Goal: Task Accomplishment & Management: Complete application form

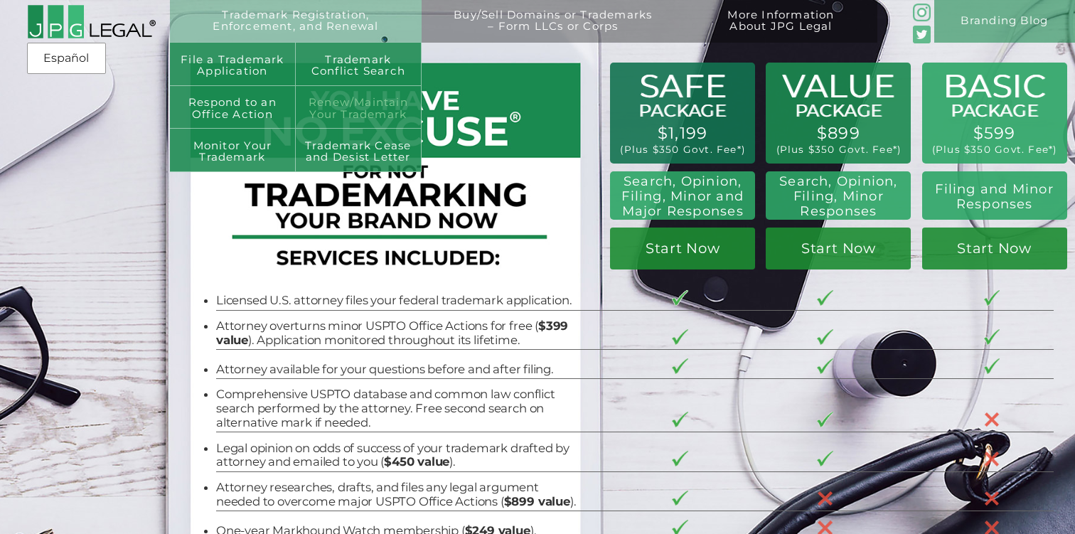
click at [321, 112] on link "Renew/Maintain Your Trademark" at bounding box center [359, 107] width 126 height 43
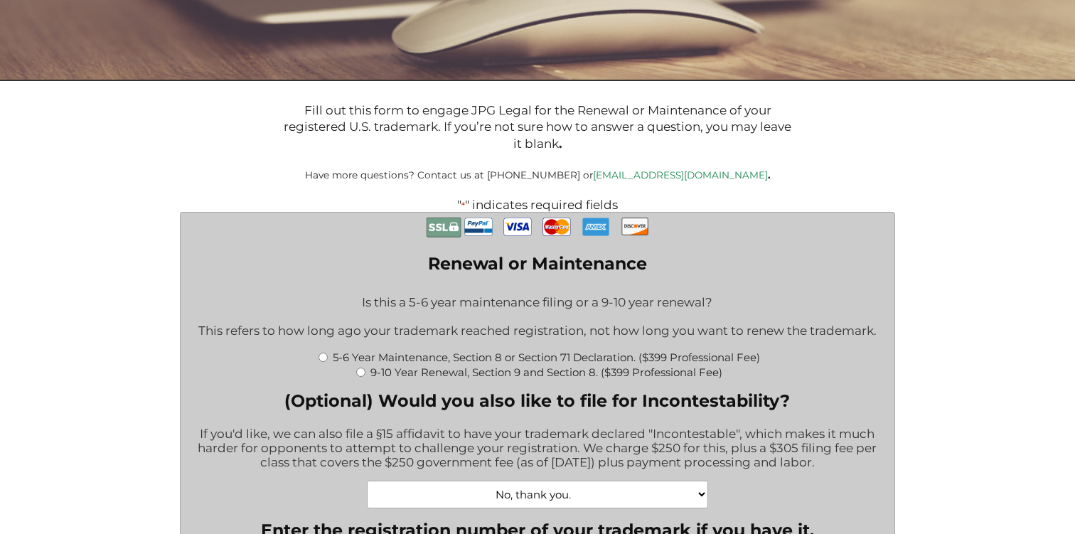
scroll to position [216, 0]
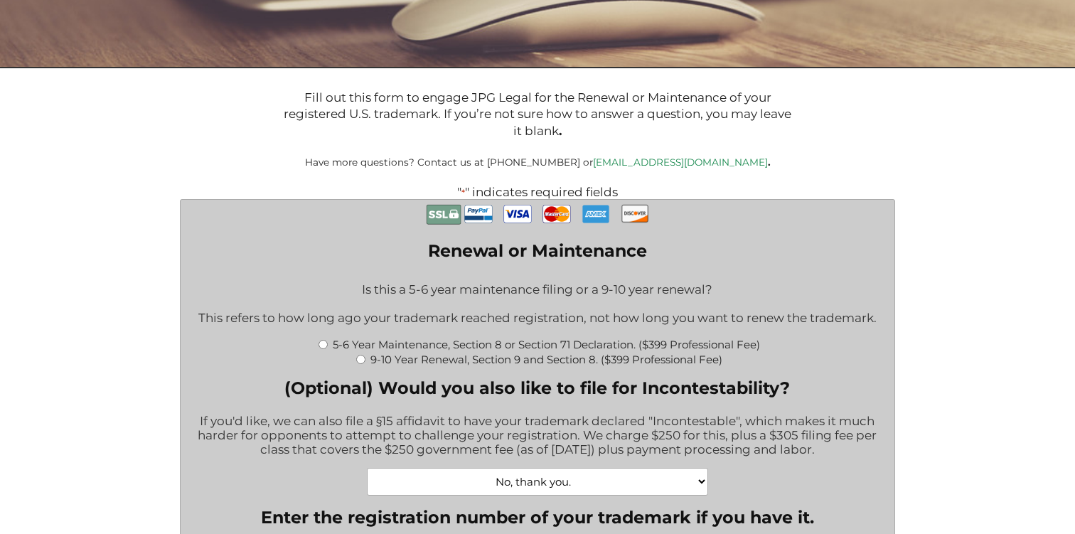
click at [358, 364] on input "9-10 Year Renewal, Section 9 and Section 8. ($399 Professional Fee)" at bounding box center [360, 359] width 9 height 9
radio input "true"
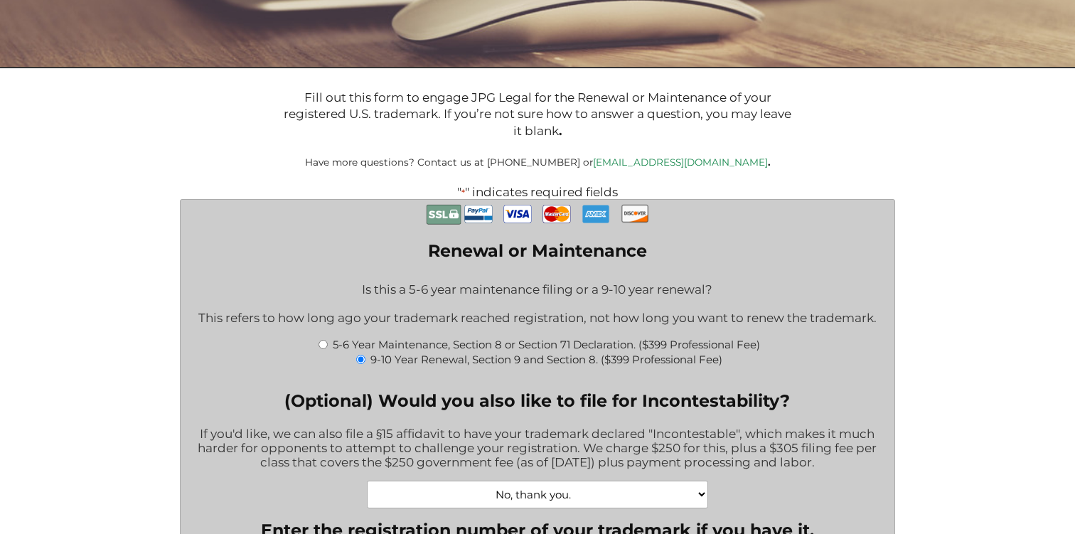
type input "$1,064.00"
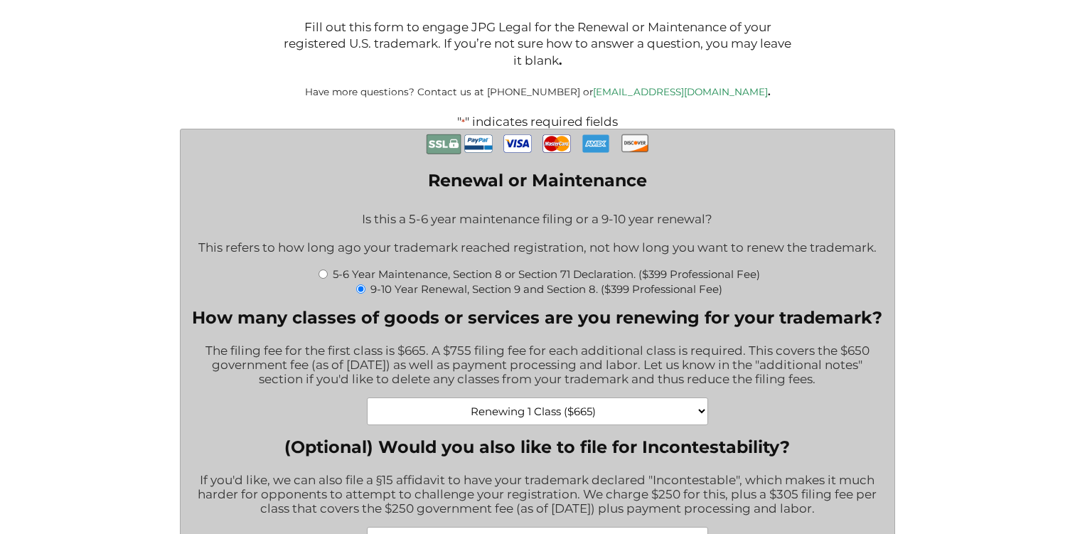
scroll to position [477, 0]
